Goal: Task Accomplishment & Management: Manage account settings

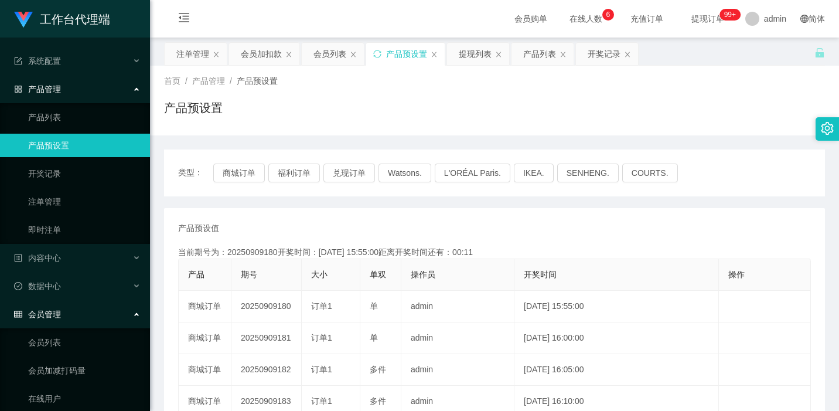
scroll to position [156, 0]
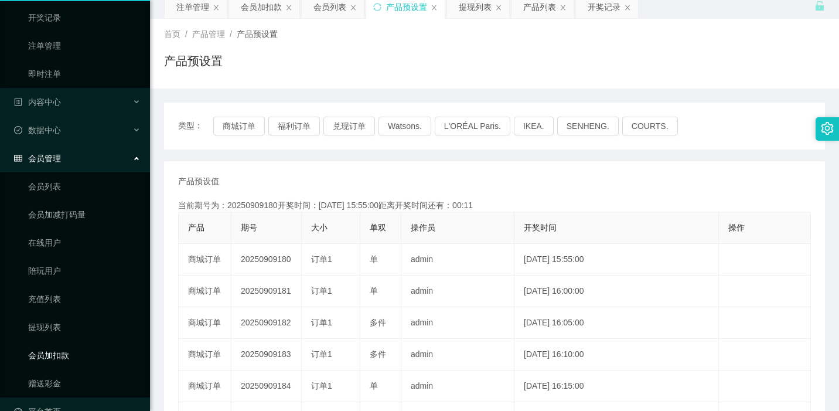
click at [61, 347] on link "会员加扣款" at bounding box center [84, 354] width 112 height 23
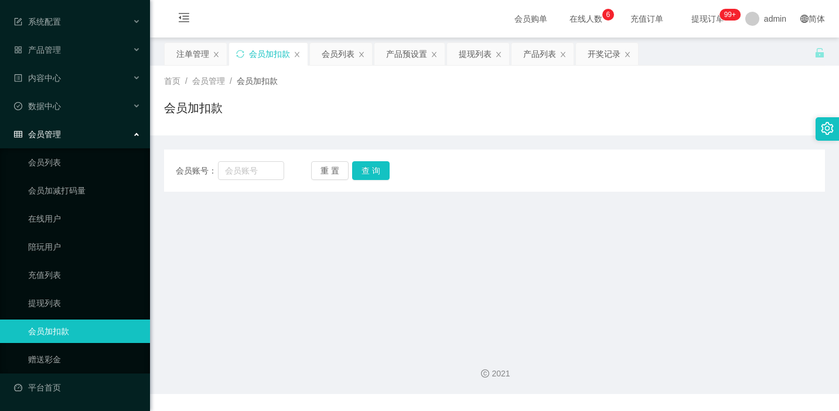
scroll to position [29, 0]
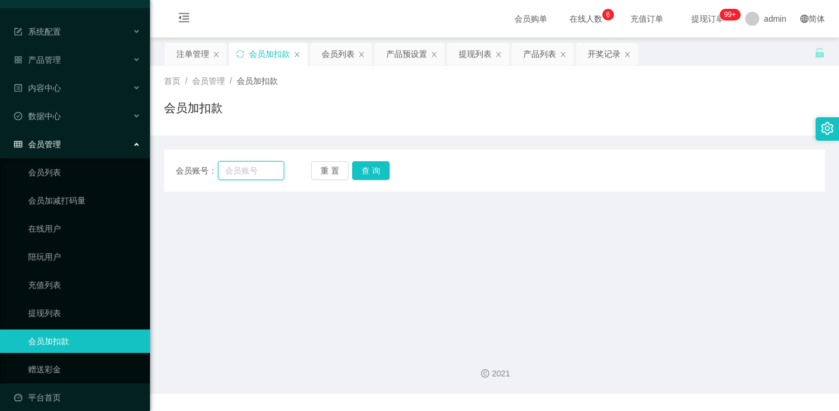
click at [260, 173] on input "text" at bounding box center [251, 170] width 66 height 19
paste input "limkhenghua76"
type input "limkhenghua76"
click at [356, 172] on button "查 询" at bounding box center [370, 170] width 37 height 19
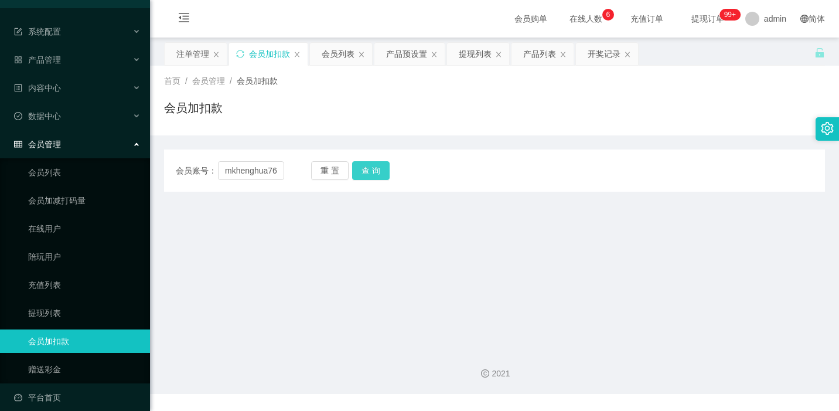
scroll to position [0, 0]
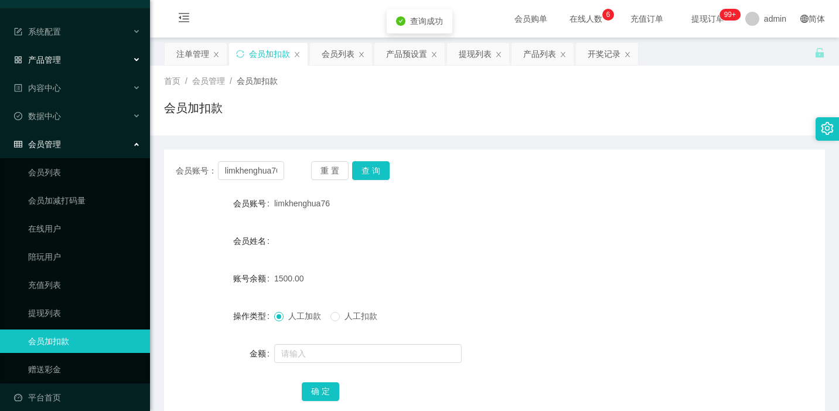
click at [90, 61] on div "产品管理" at bounding box center [75, 59] width 150 height 23
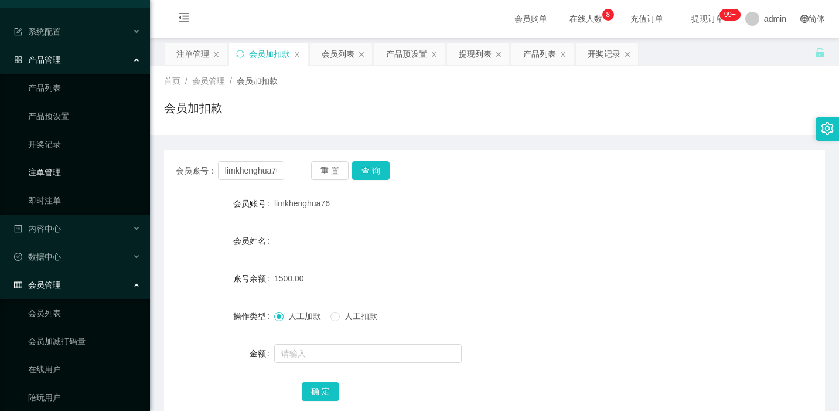
click at [49, 178] on link "注单管理" at bounding box center [84, 172] width 112 height 23
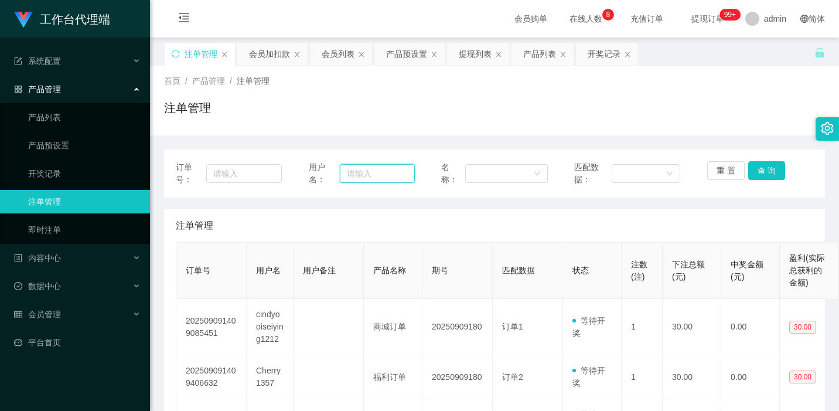
click at [368, 176] on input "text" at bounding box center [377, 173] width 75 height 19
paste input "limkhenghua76"
type input "limkhenghua76"
click at [763, 176] on button "查 询" at bounding box center [766, 170] width 37 height 19
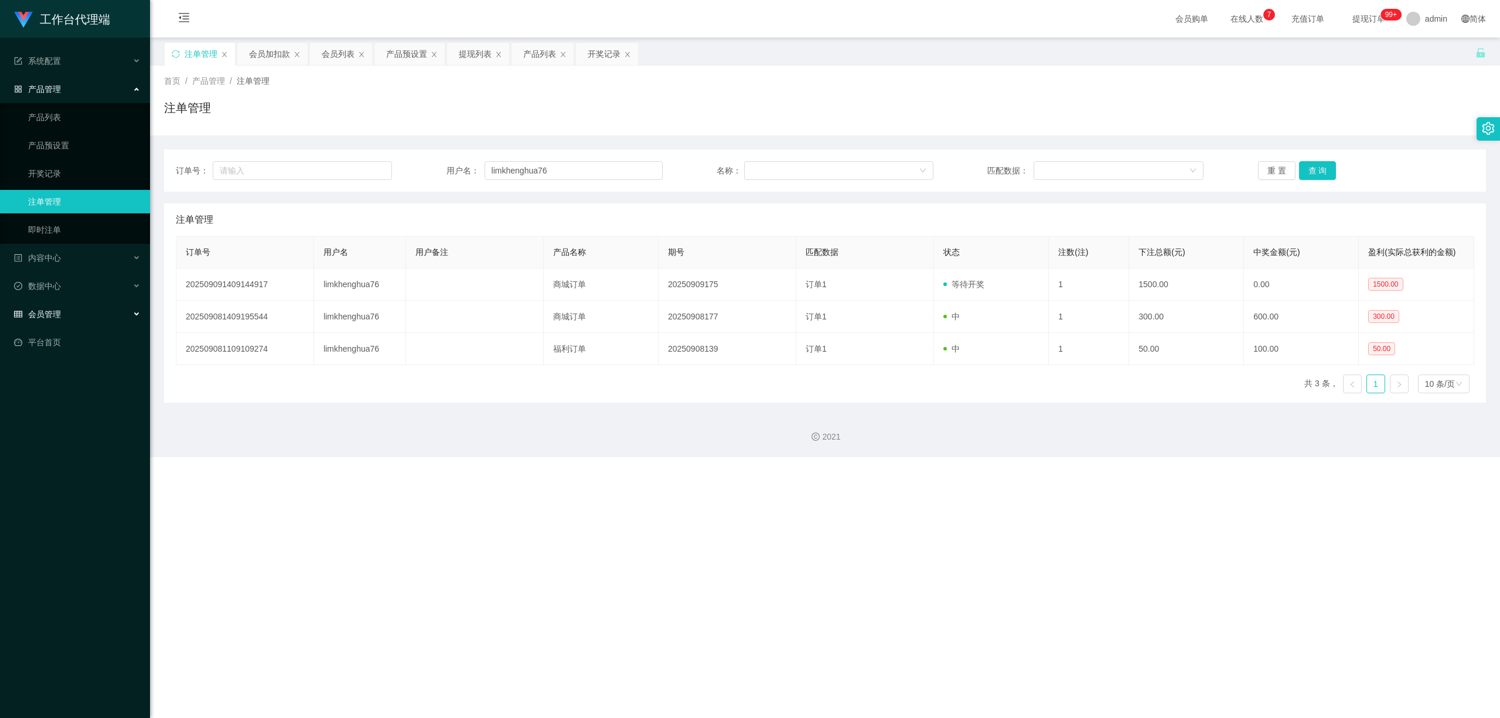
click at [74, 305] on div "会员管理" at bounding box center [75, 313] width 150 height 23
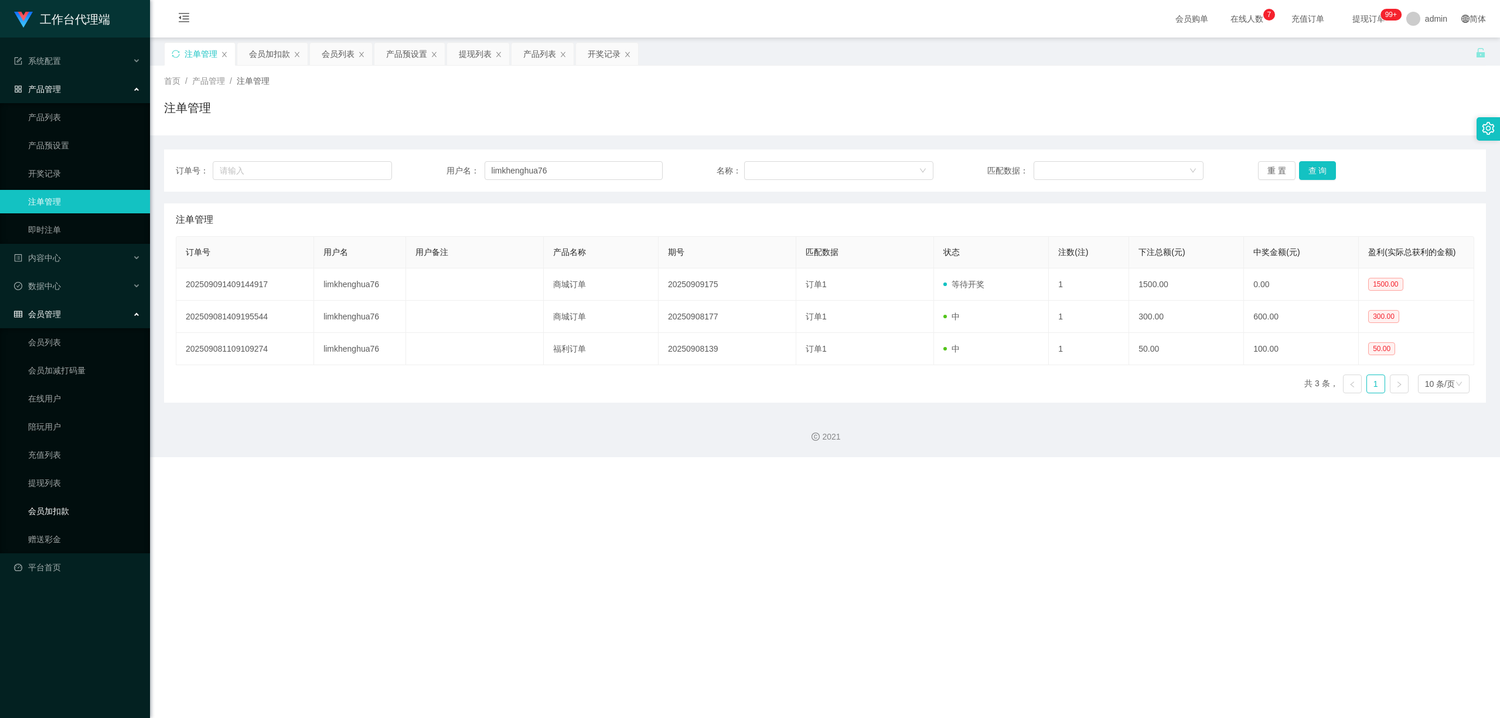
click at [70, 410] on link "会员加扣款" at bounding box center [84, 510] width 112 height 23
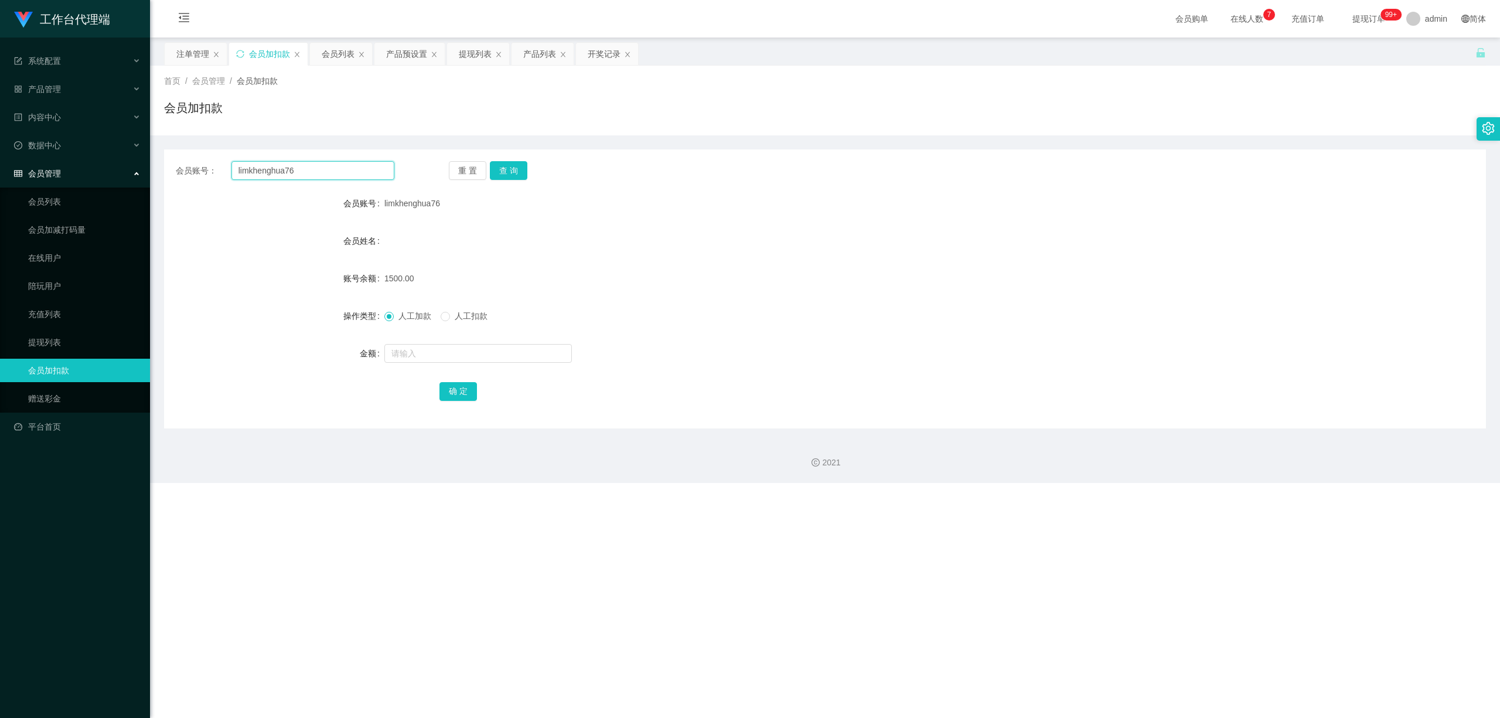
click at [322, 168] on input "limkhenghua76" at bounding box center [312, 170] width 163 height 19
click at [55, 141] on span "数据中心" at bounding box center [37, 145] width 47 height 9
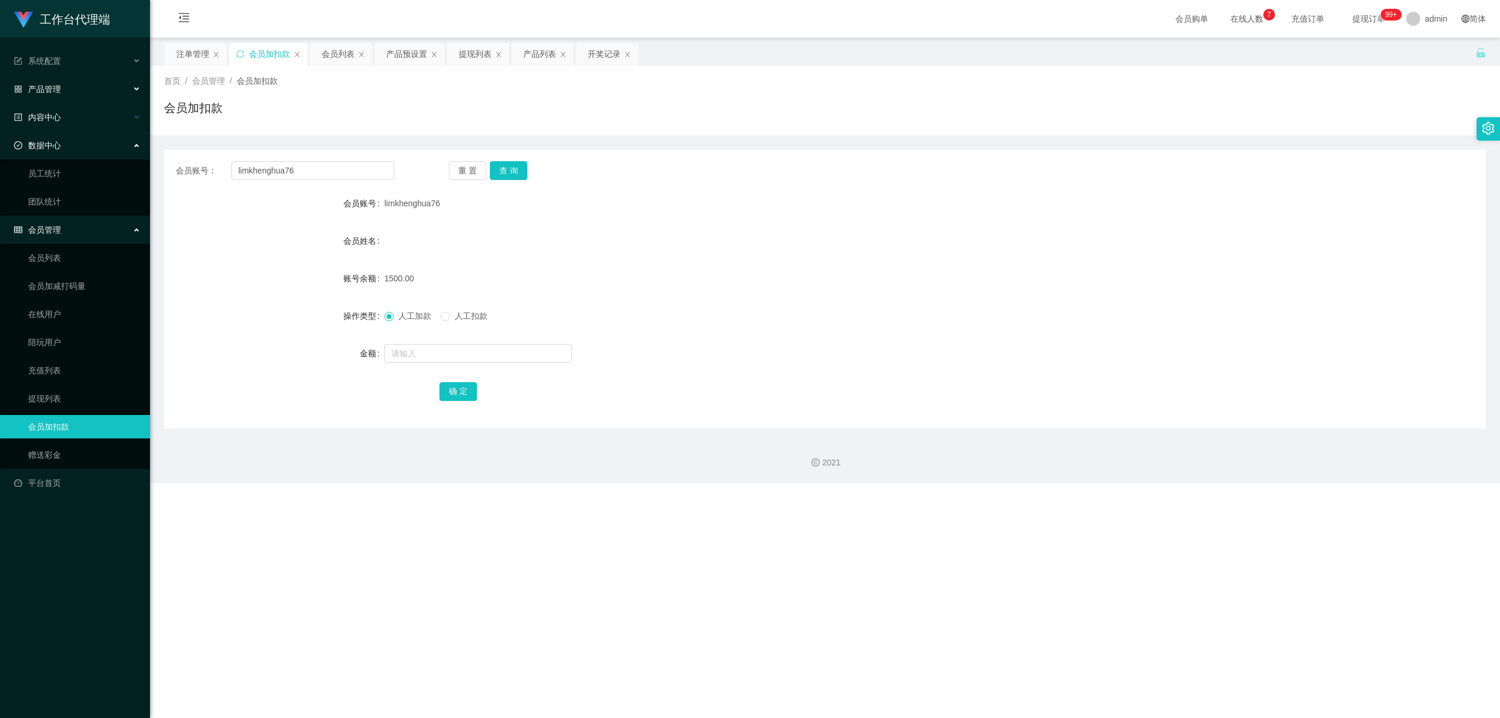
drag, startPoint x: 94, startPoint y: 85, endPoint x: 79, endPoint y: 117, distance: 35.6
click at [94, 85] on div "产品管理" at bounding box center [75, 88] width 150 height 23
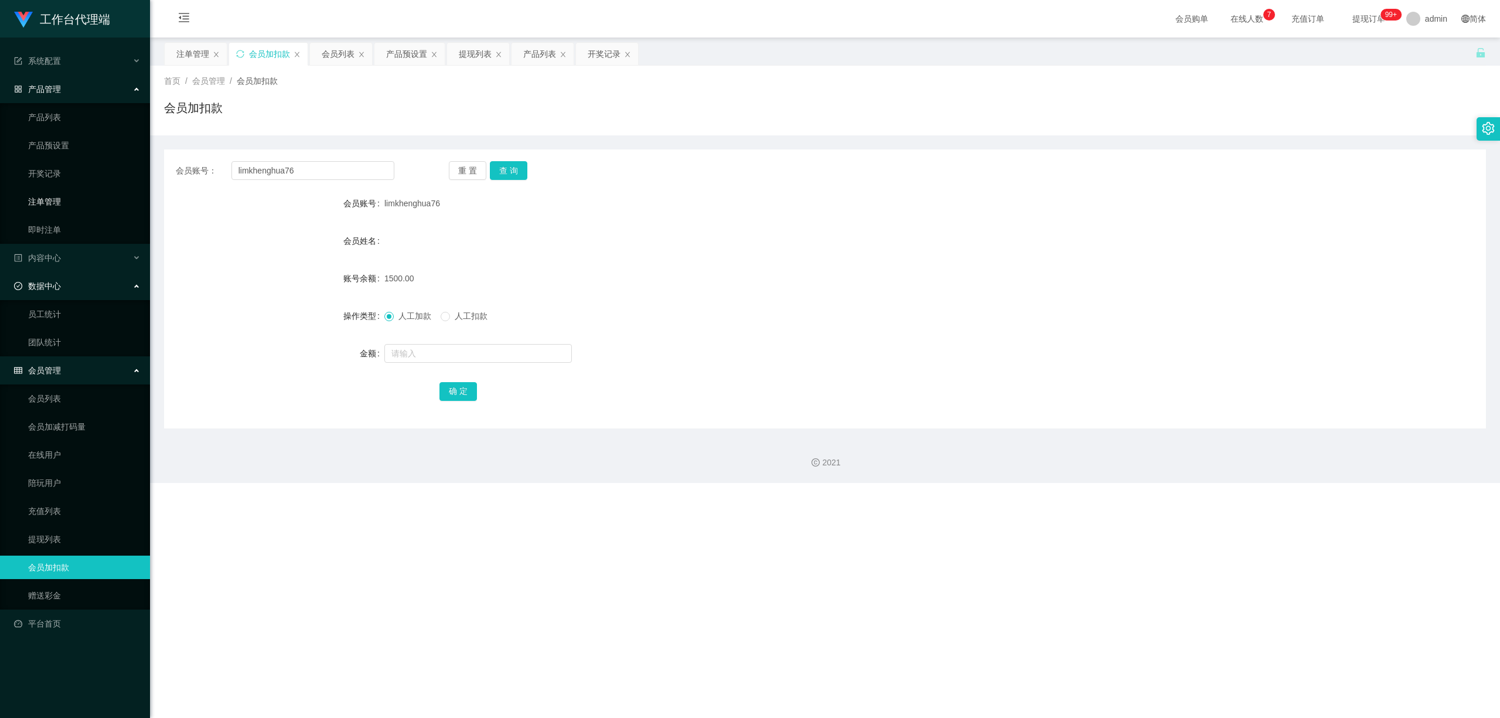
click at [77, 206] on link "注单管理" at bounding box center [84, 201] width 112 height 23
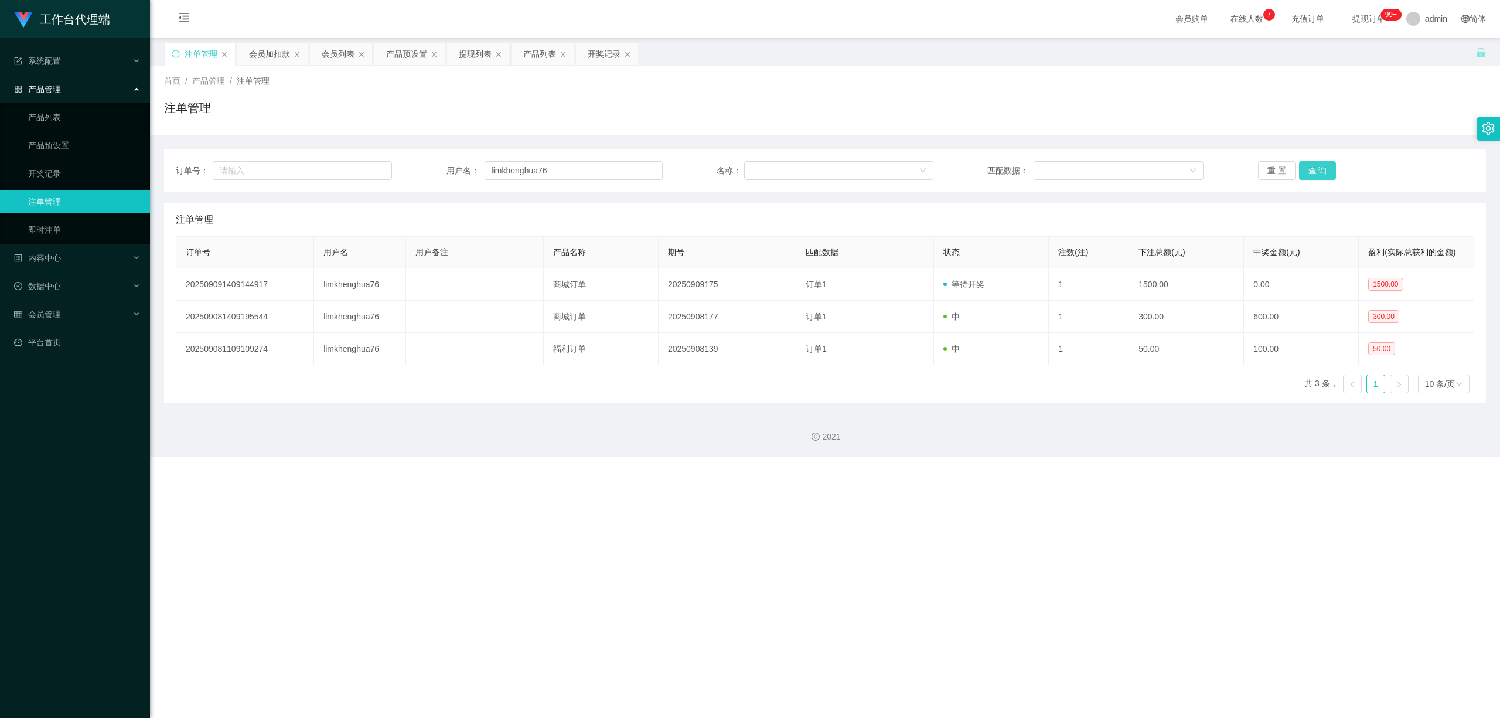
click at [838, 173] on button "查 询" at bounding box center [1317, 170] width 37 height 19
